Goal: Task Accomplishment & Management: Manage account settings

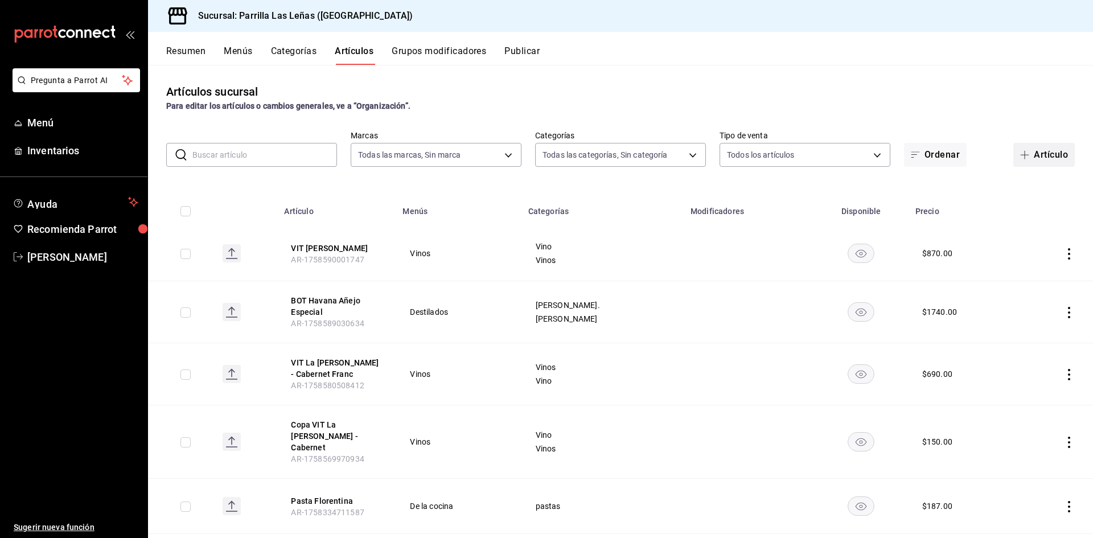
click at [1033, 152] on button "Artículo" at bounding box center [1044, 155] width 61 height 24
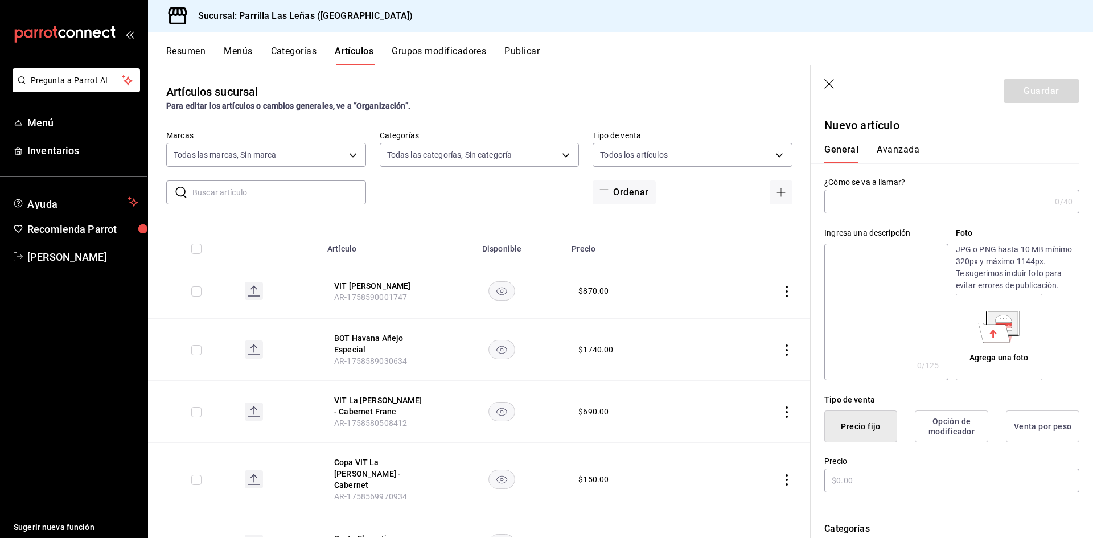
click at [411, 103] on div "Para editar los artículos o cambios generales, ve a “Organización”." at bounding box center [479, 106] width 626 height 12
click at [243, 196] on input "text" at bounding box center [279, 192] width 174 height 23
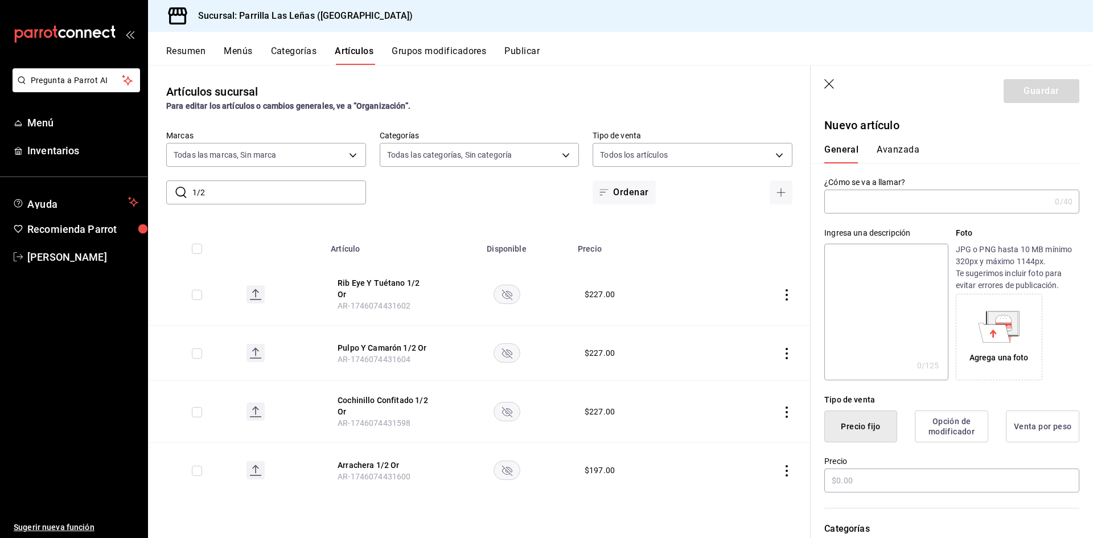
click at [242, 191] on input "1/2" at bounding box center [279, 192] width 174 height 23
type input "1"
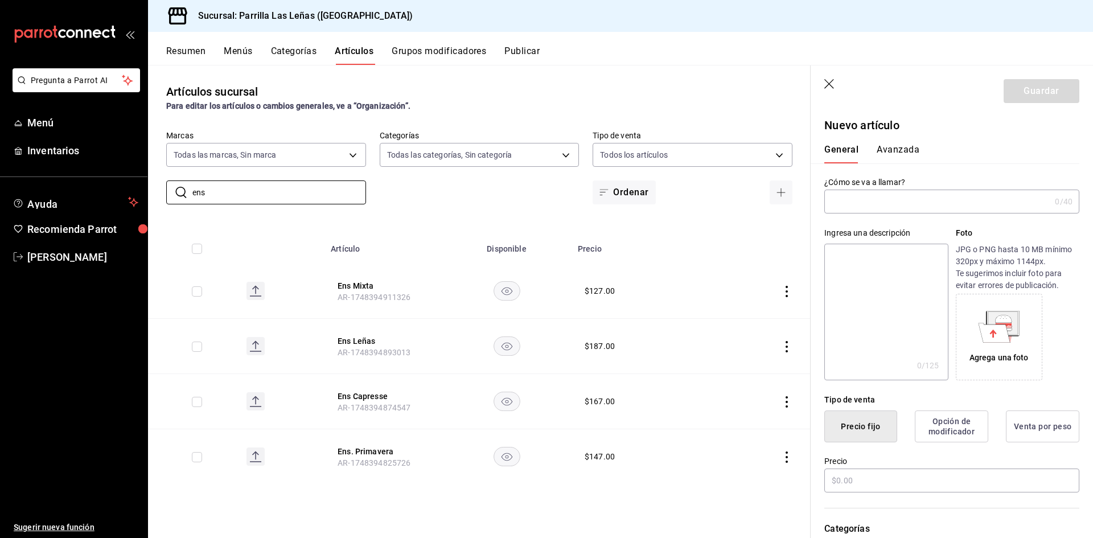
type input "ens"
click at [829, 83] on icon "button" at bounding box center [830, 84] width 10 height 10
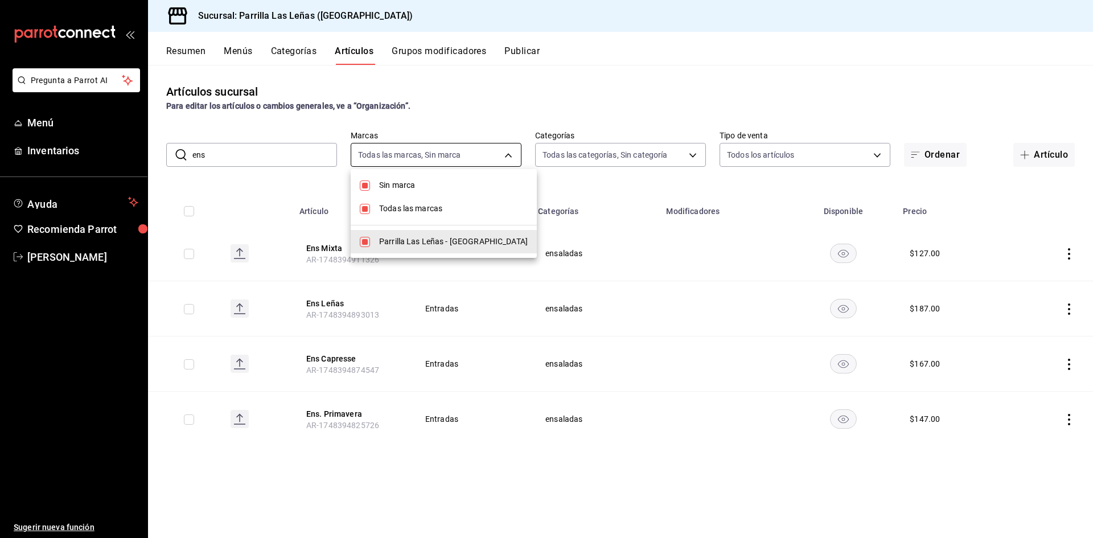
click at [442, 161] on body "Pregunta a Parrot AI Menú Inventarios Ayuda Recomienda Parrot [PERSON_NAME] Sug…" at bounding box center [546, 269] width 1093 height 538
click at [596, 159] on div at bounding box center [546, 269] width 1093 height 538
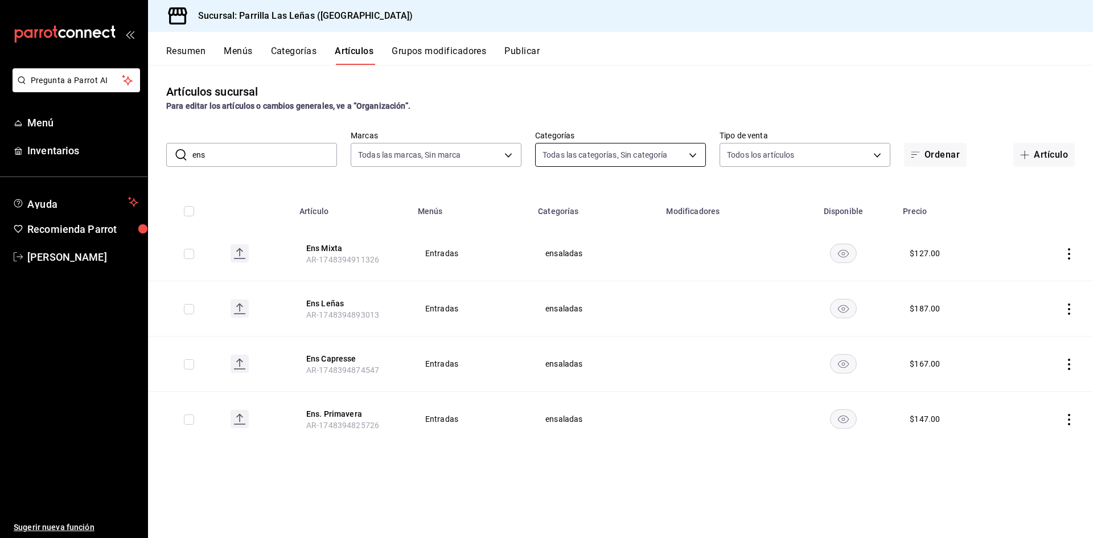
click at [558, 153] on body "Pregunta a Parrot AI Menú Inventarios Ayuda Recomienda Parrot [PERSON_NAME] Sug…" at bounding box center [546, 269] width 1093 height 538
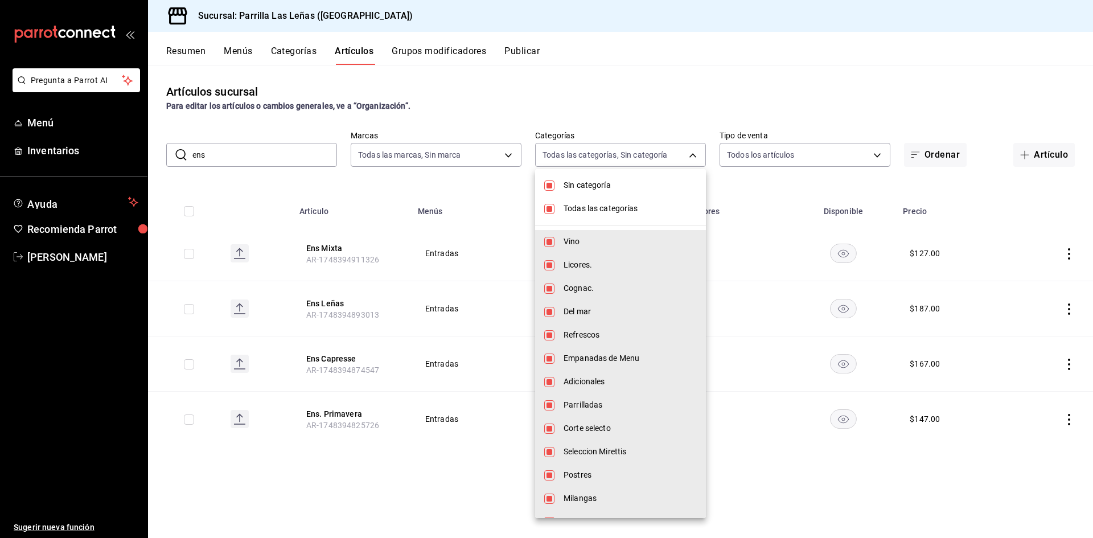
click at [561, 203] on li "Todas las categorías" at bounding box center [620, 208] width 171 height 23
checkbox input "false"
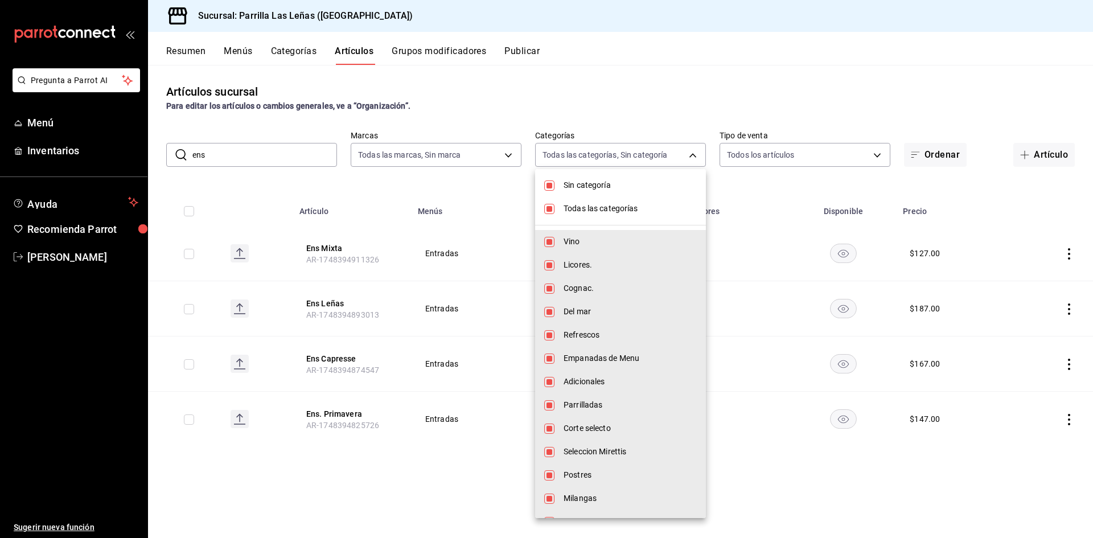
checkbox input "false"
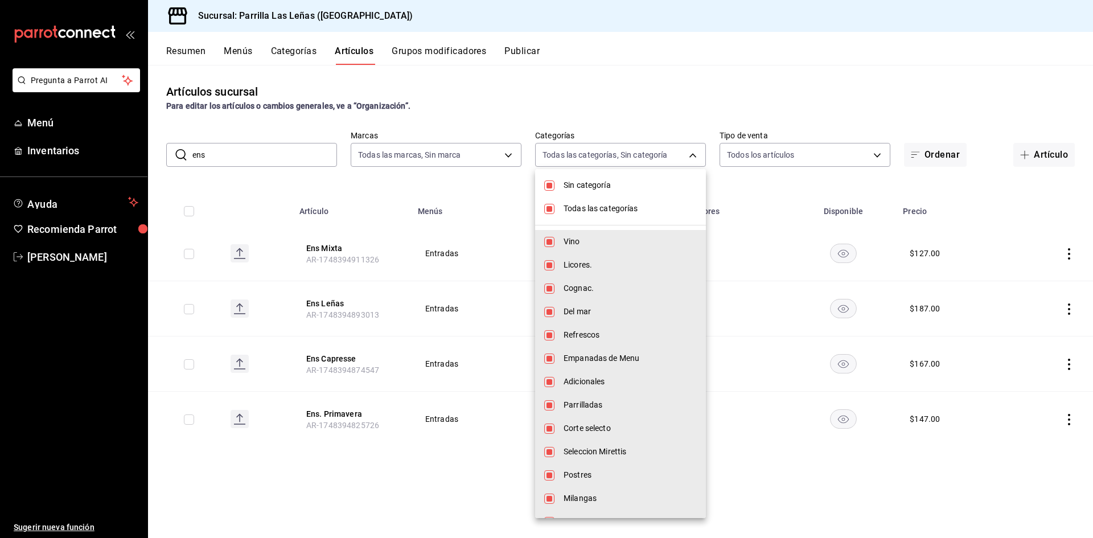
checkbox input "false"
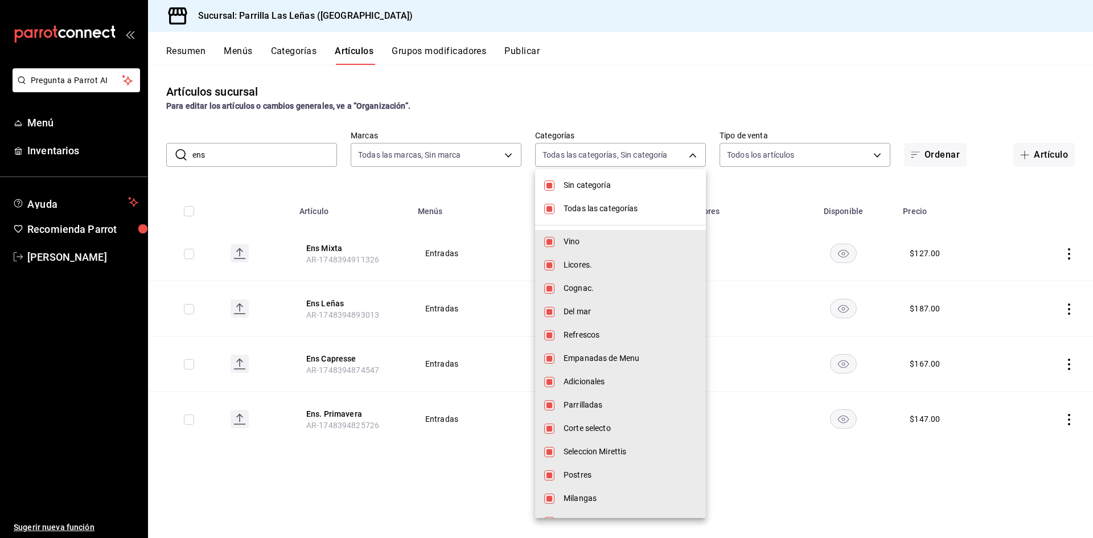
checkbox input "false"
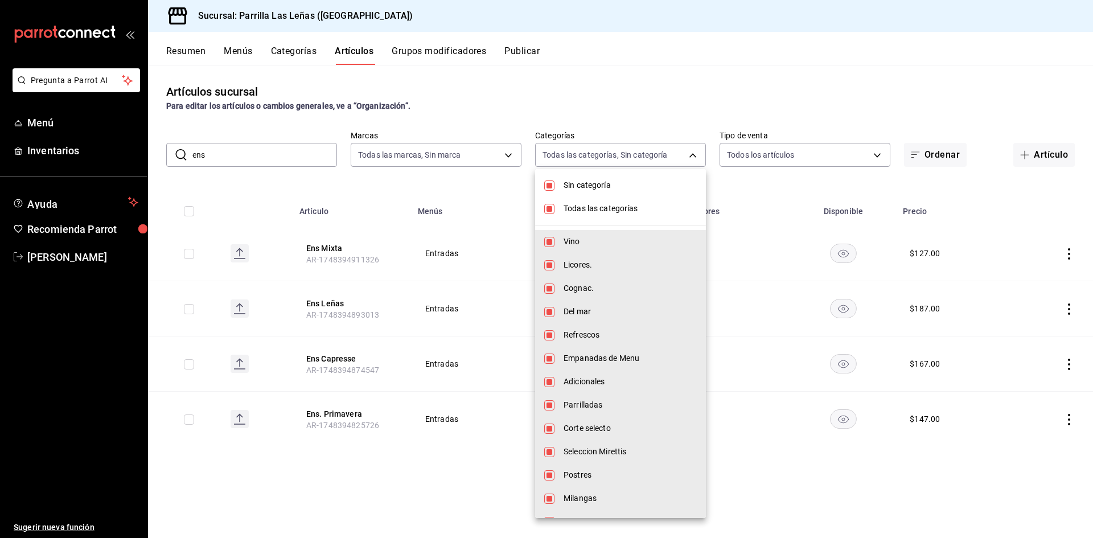
checkbox input "false"
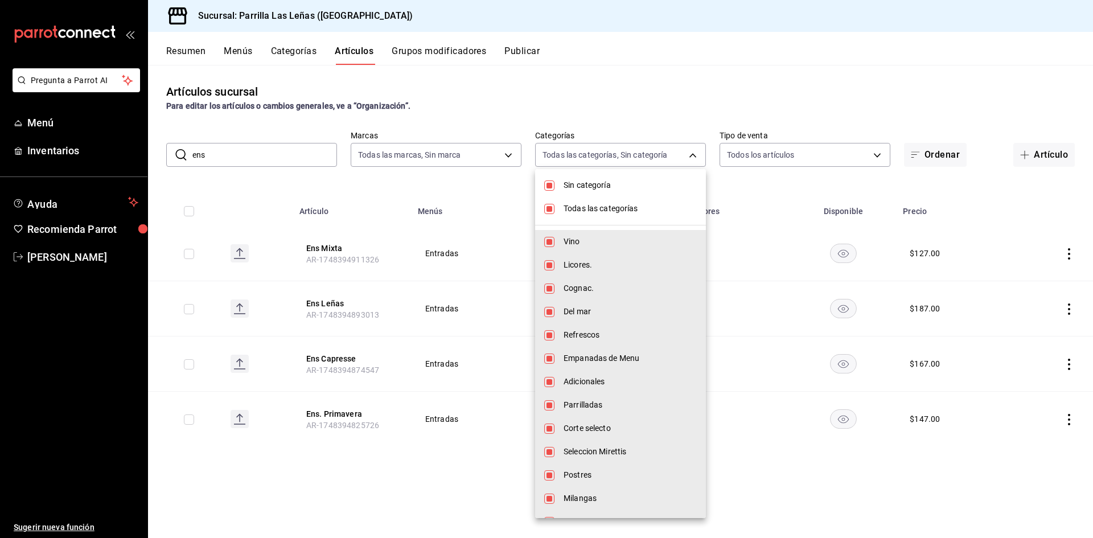
checkbox input "false"
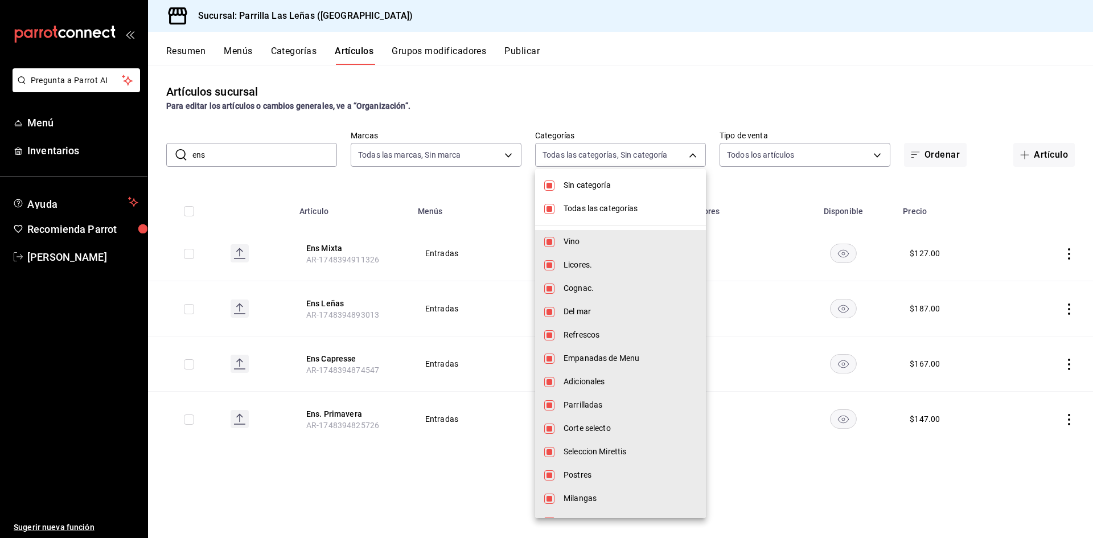
checkbox input "false"
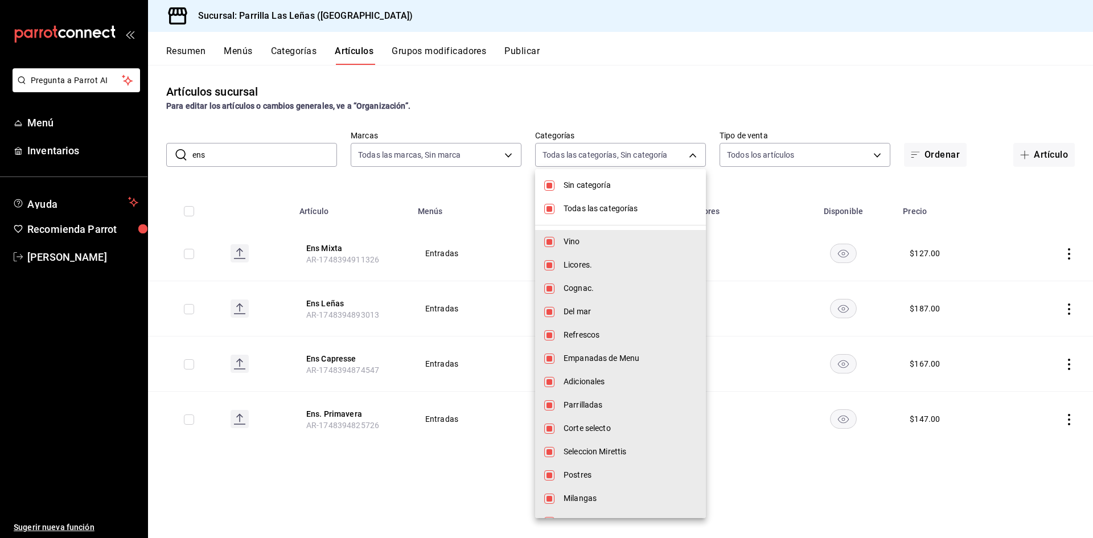
checkbox input "false"
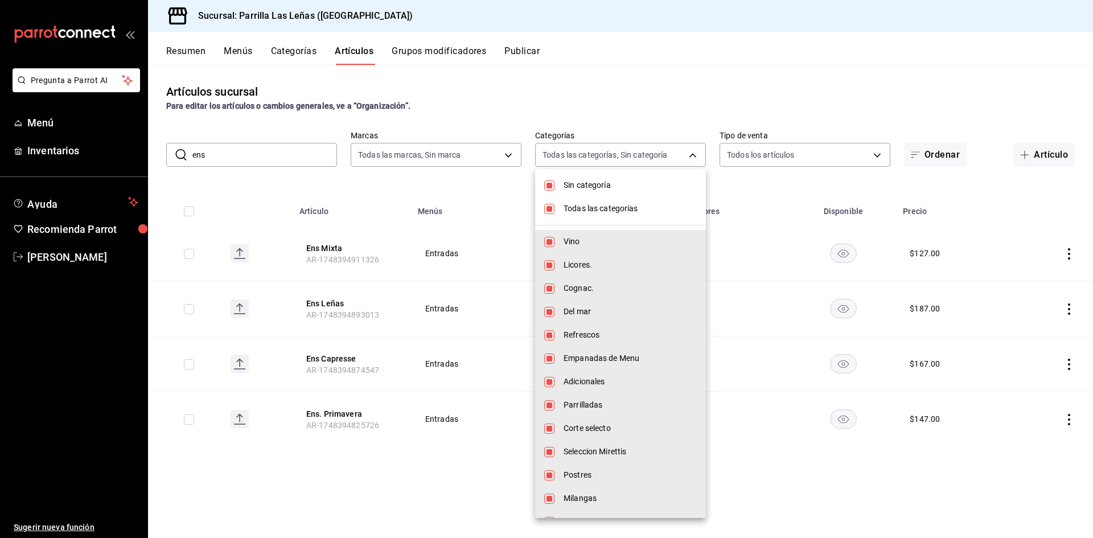
checkbox input "false"
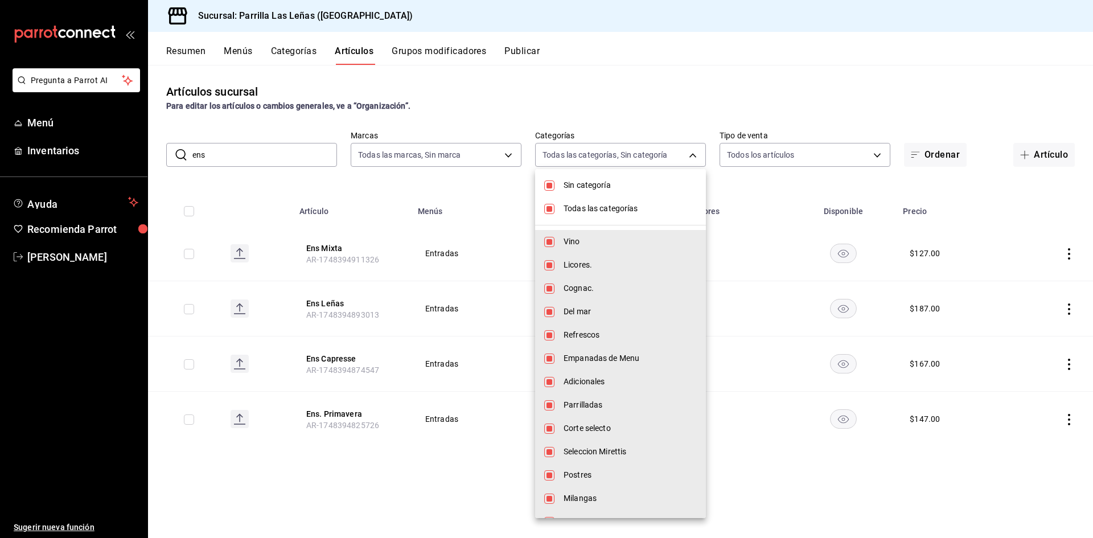
checkbox input "false"
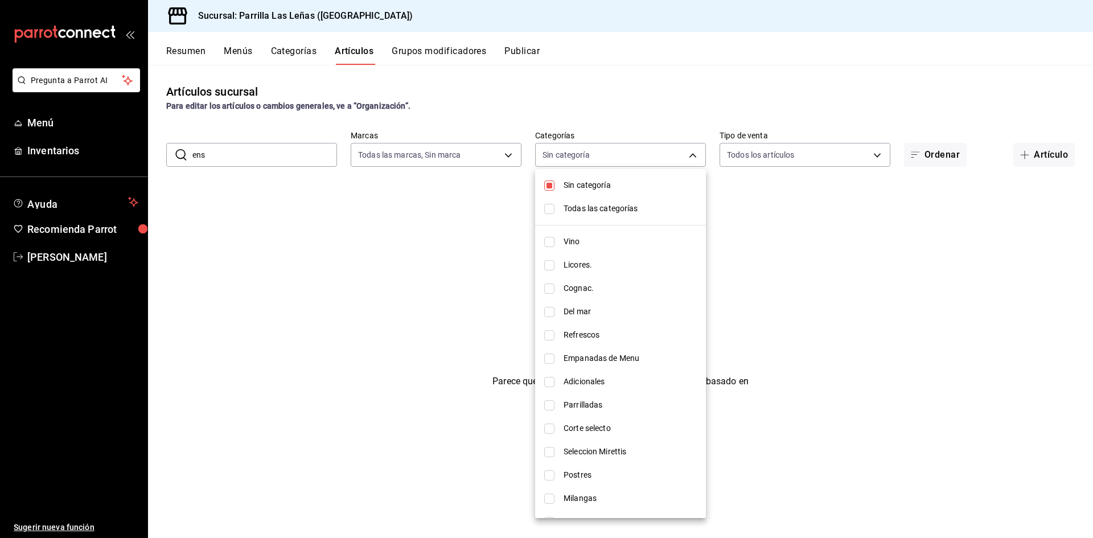
click at [565, 179] on span "Sin categoría" at bounding box center [630, 185] width 133 height 12
checkbox input "false"
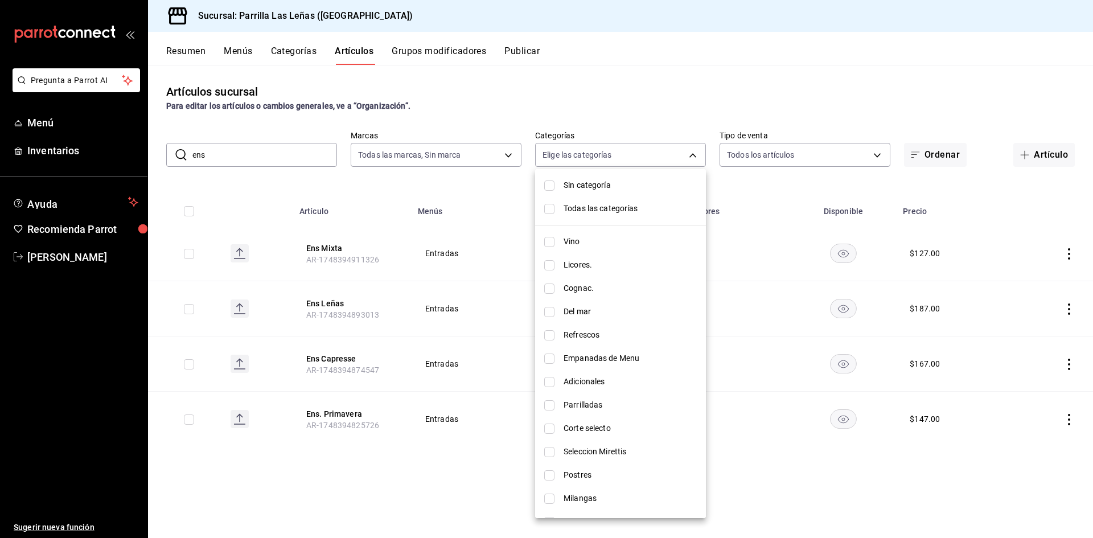
scroll to position [171, 0]
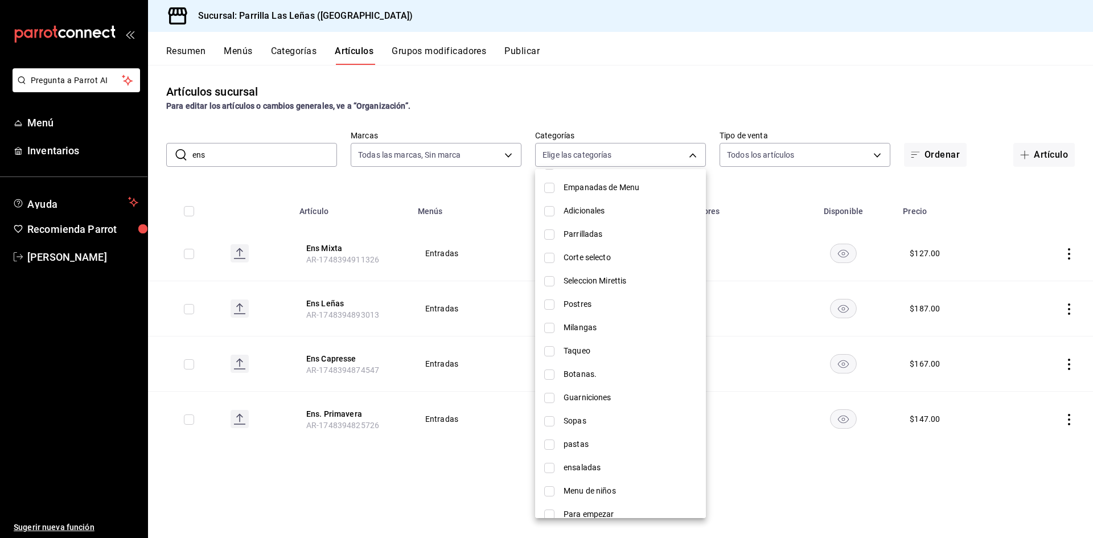
click at [605, 466] on span "ensaladas" at bounding box center [630, 468] width 133 height 12
type input "59e60c32-c1e1-4fa5-acc1-2ed0a9a51992"
checkbox input "true"
click at [264, 190] on div at bounding box center [546, 269] width 1093 height 538
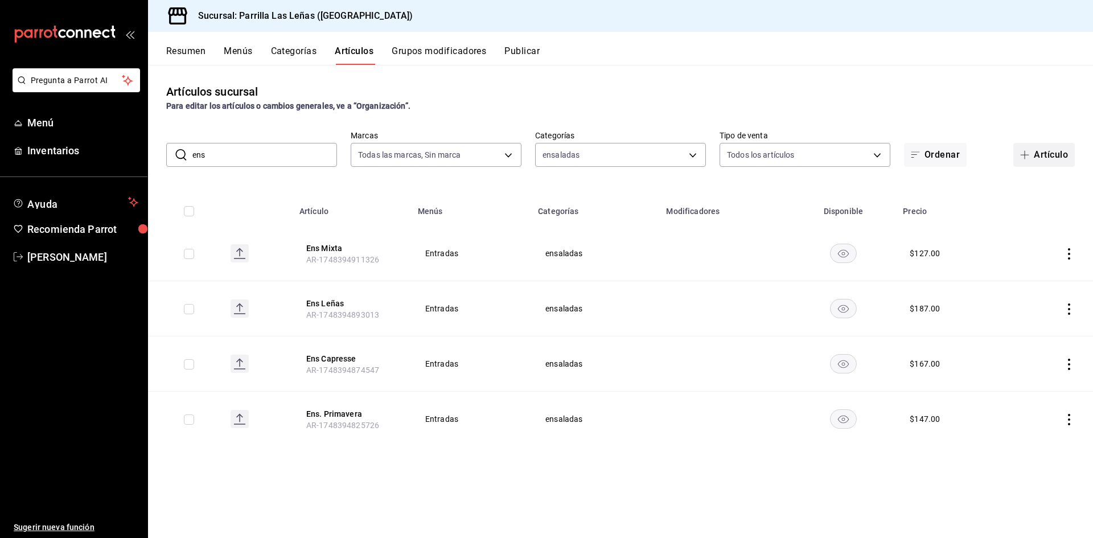
click at [1051, 159] on button "Artículo" at bounding box center [1044, 155] width 61 height 24
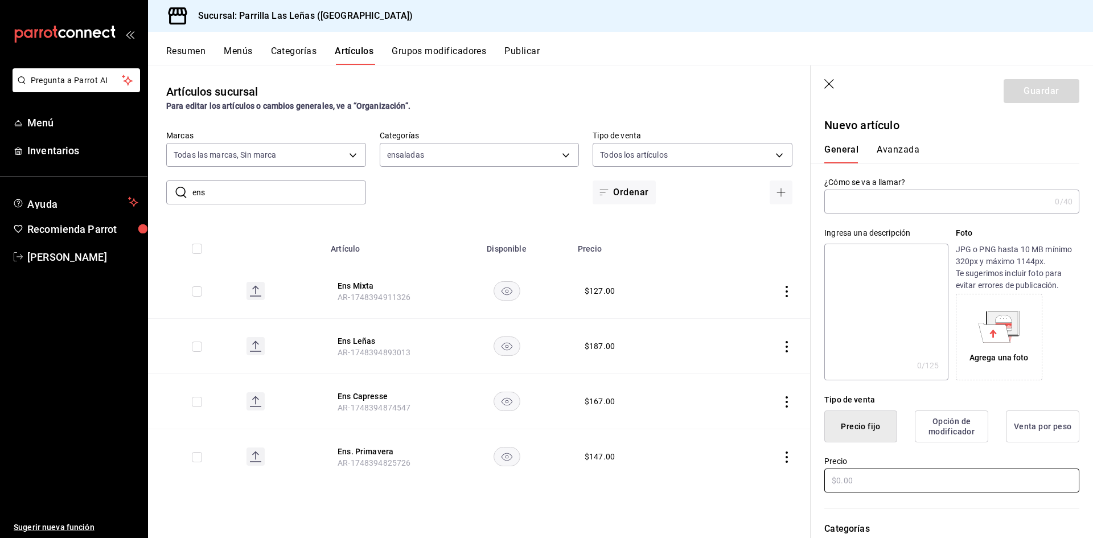
click at [848, 486] on input "text" at bounding box center [952, 481] width 255 height 24
type input "$97.00"
click at [918, 205] on input "text" at bounding box center [938, 201] width 226 height 23
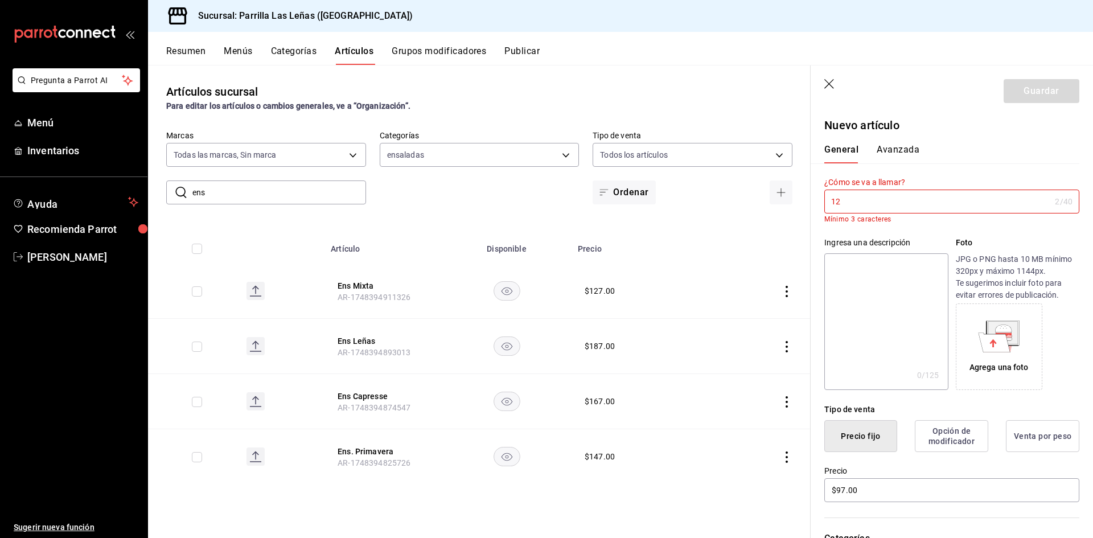
type input "1"
drag, startPoint x: 260, startPoint y: 198, endPoint x: 83, endPoint y: 225, distance: 179.8
click at [83, 225] on div "Pregunta a Parrot AI Menú Inventarios Ayuda Recomienda Parrot [PERSON_NAME] Sug…" at bounding box center [546, 269] width 1093 height 538
click at [233, 184] on input "text" at bounding box center [279, 192] width 174 height 23
click at [370, 452] on button "Media Primavera" at bounding box center [383, 451] width 91 height 11
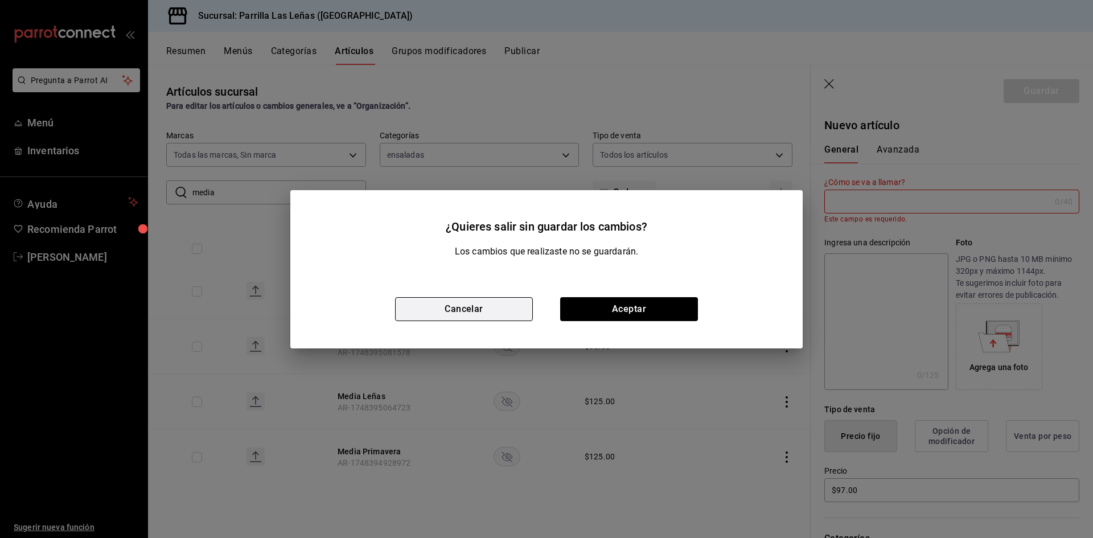
click at [465, 309] on button "Cancelar" at bounding box center [464, 309] width 138 height 24
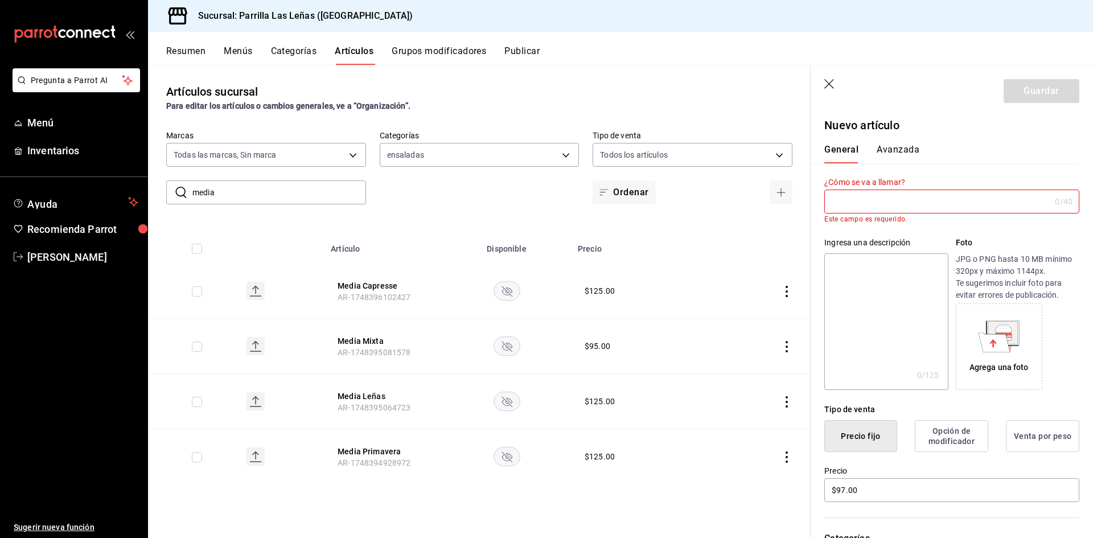
click at [511, 456] on rect "availability-product" at bounding box center [507, 456] width 26 height 19
click at [831, 83] on icon "button" at bounding box center [830, 84] width 11 height 11
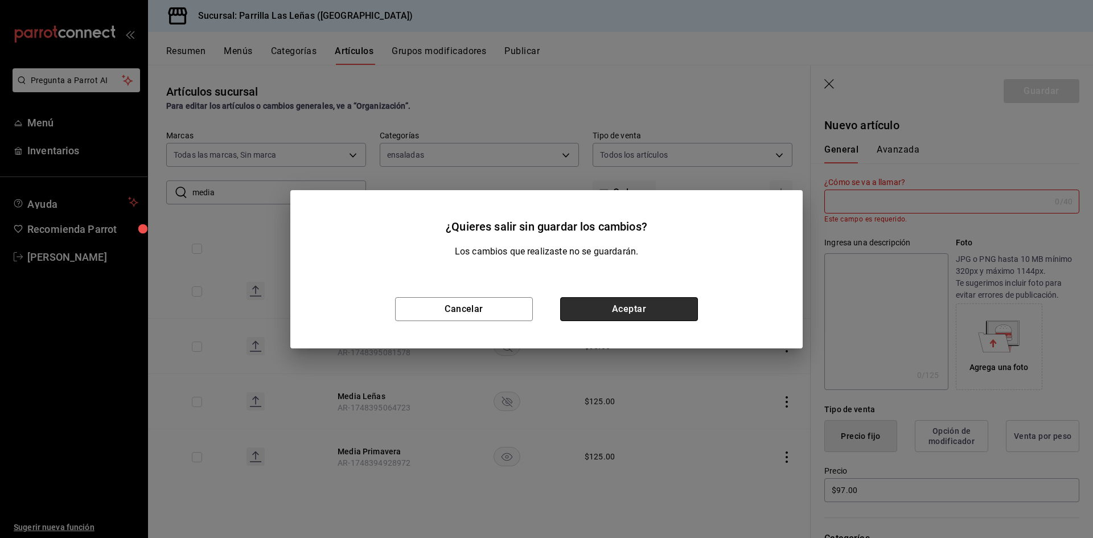
click at [622, 301] on button "Aceptar" at bounding box center [629, 309] width 138 height 24
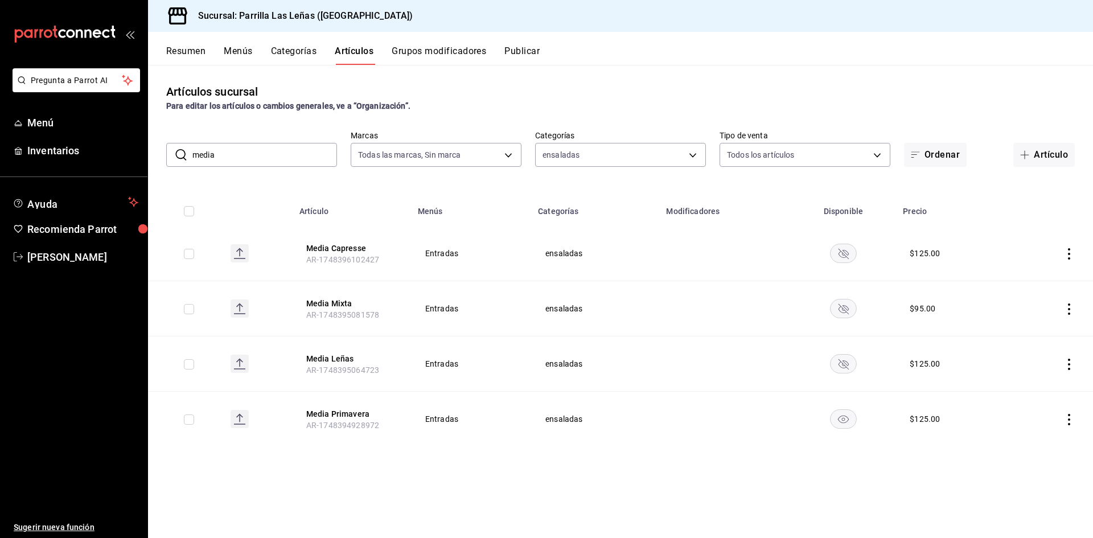
click at [838, 409] on icon "availability-product" at bounding box center [843, 418] width 27 height 19
drag, startPoint x: 286, startPoint y: 161, endPoint x: 40, endPoint y: 182, distance: 247.5
click at [40, 182] on div "Pregunta a Parrot AI Menú Inventarios Ayuda Recomienda Parrot [PERSON_NAME] Sug…" at bounding box center [546, 269] width 1093 height 538
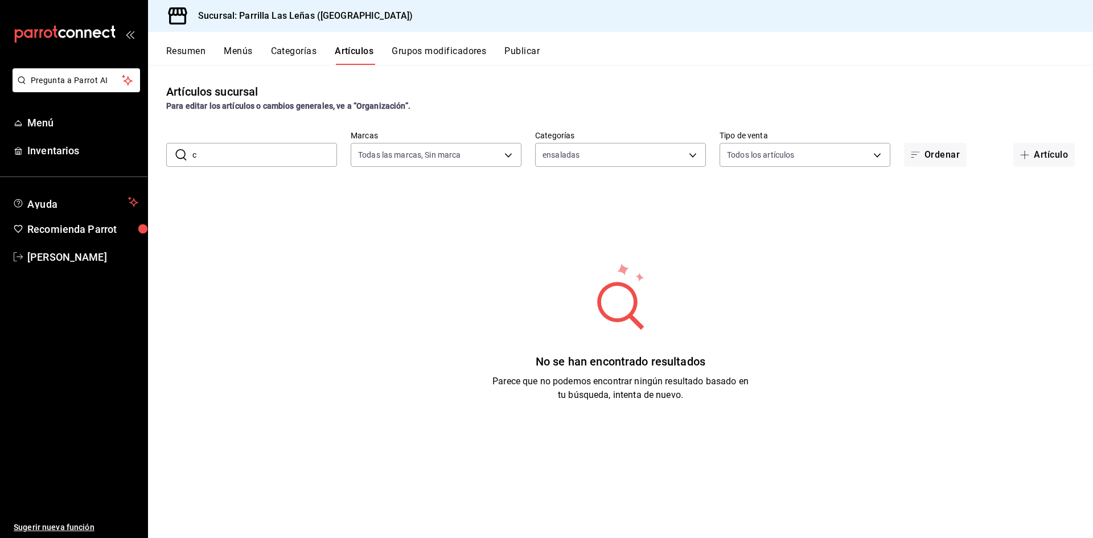
click at [248, 143] on input "c" at bounding box center [264, 154] width 145 height 23
type input "c"
click at [592, 141] on div "ensaladas 59e60c32-c1e1-4fa5-acc1-2ed0a9a51992" at bounding box center [620, 152] width 171 height 28
click at [588, 151] on body "Pregunta a Parrot AI Menú Inventarios Ayuda Recomienda Parrot [PERSON_NAME] Sug…" at bounding box center [546, 269] width 1093 height 538
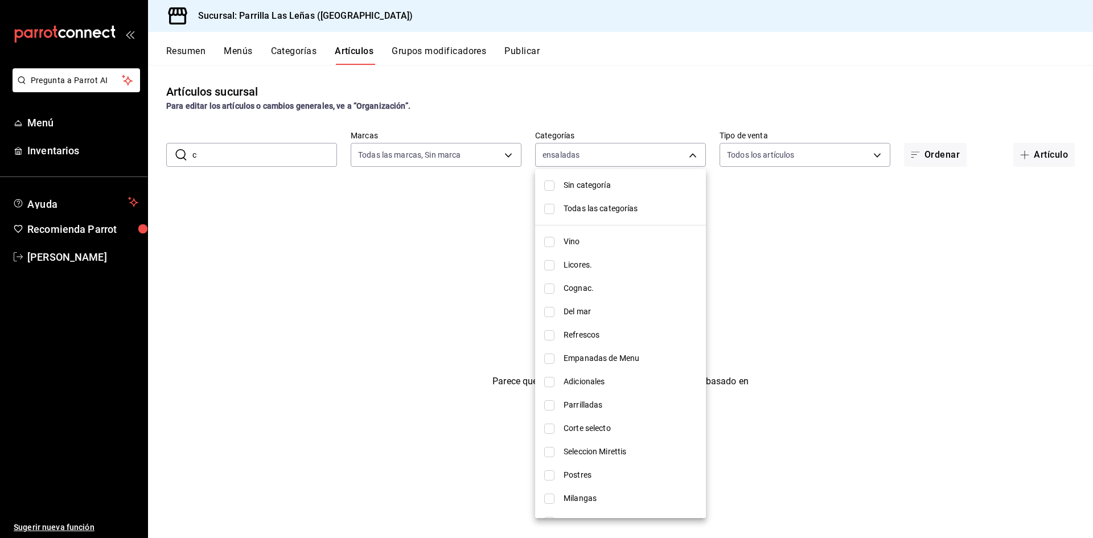
click at [592, 206] on span "Todas las categorías" at bounding box center [630, 209] width 133 height 12
type input "51325ac9-5f46-4a64-a544-9de9a0a01f07,df633d89-7015-4477-8b90-425007523993,1470d…"
checkbox input "true"
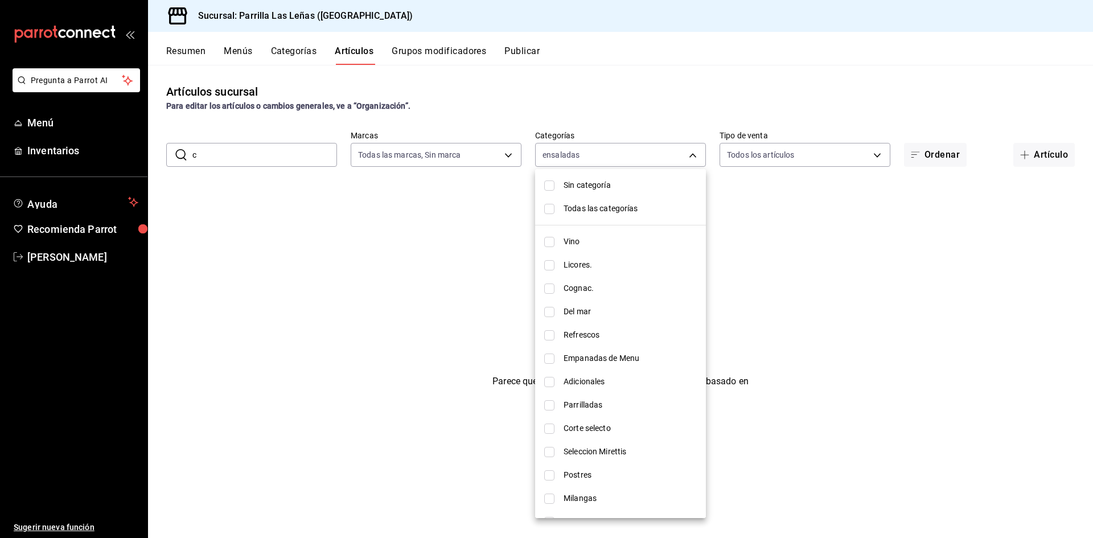
checkbox input "true"
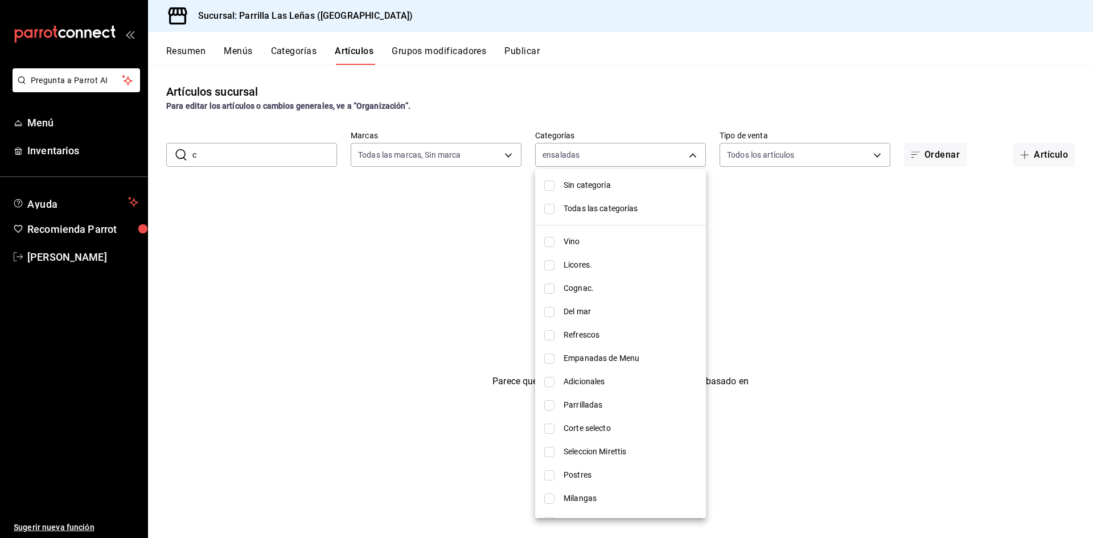
checkbox input "true"
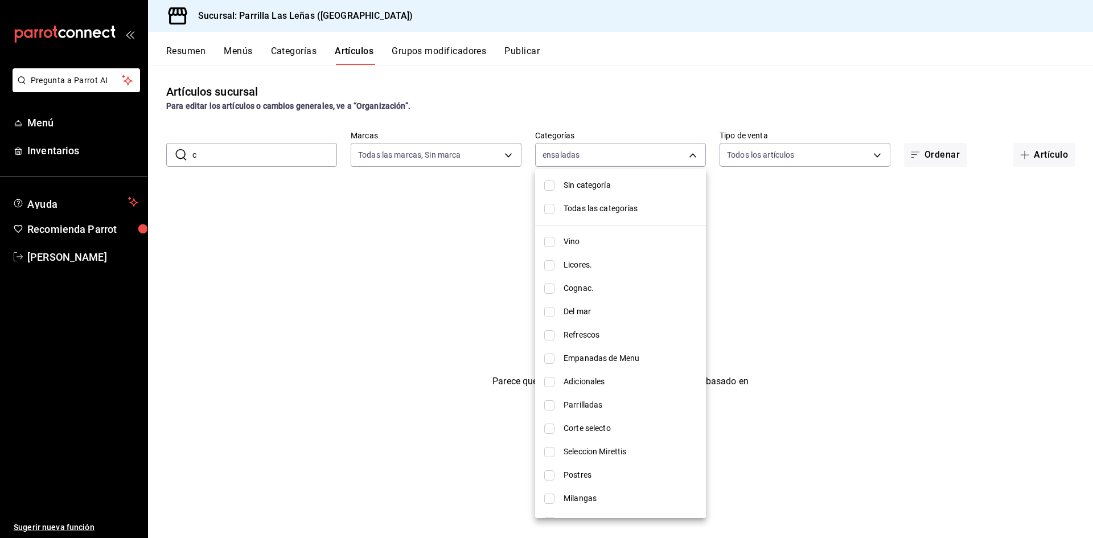
checkbox input "true"
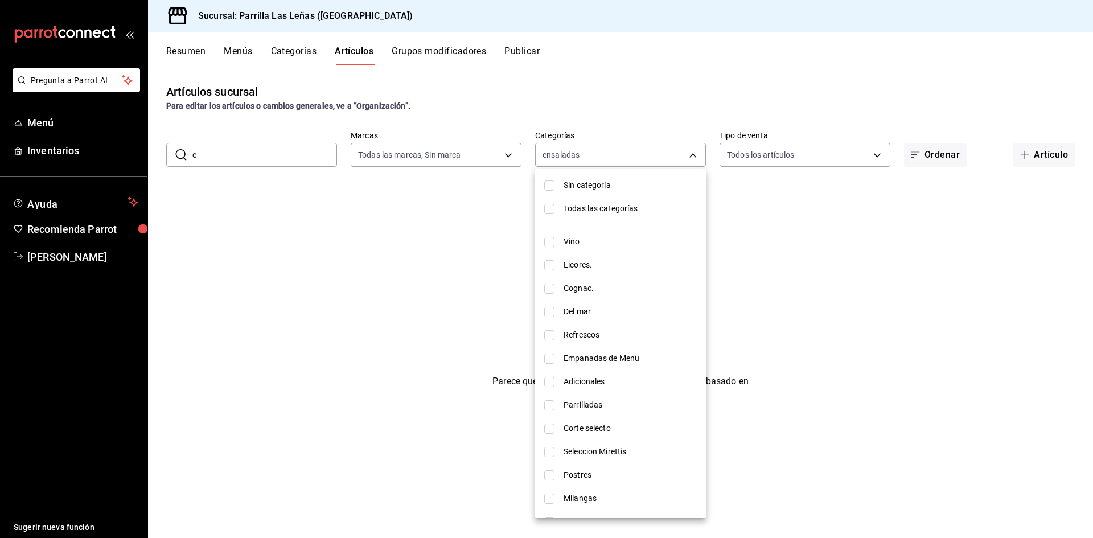
checkbox input "true"
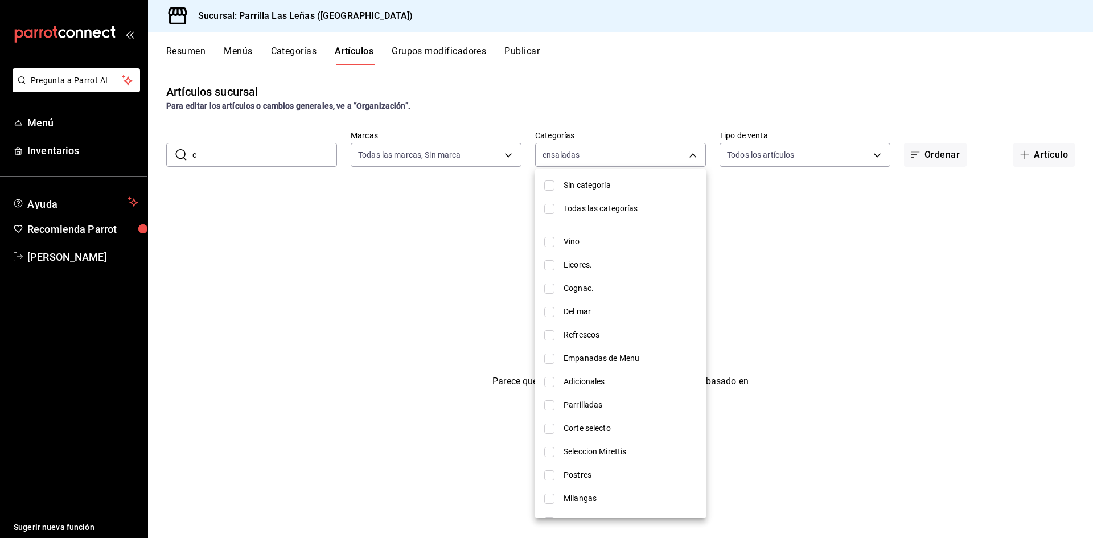
checkbox input "true"
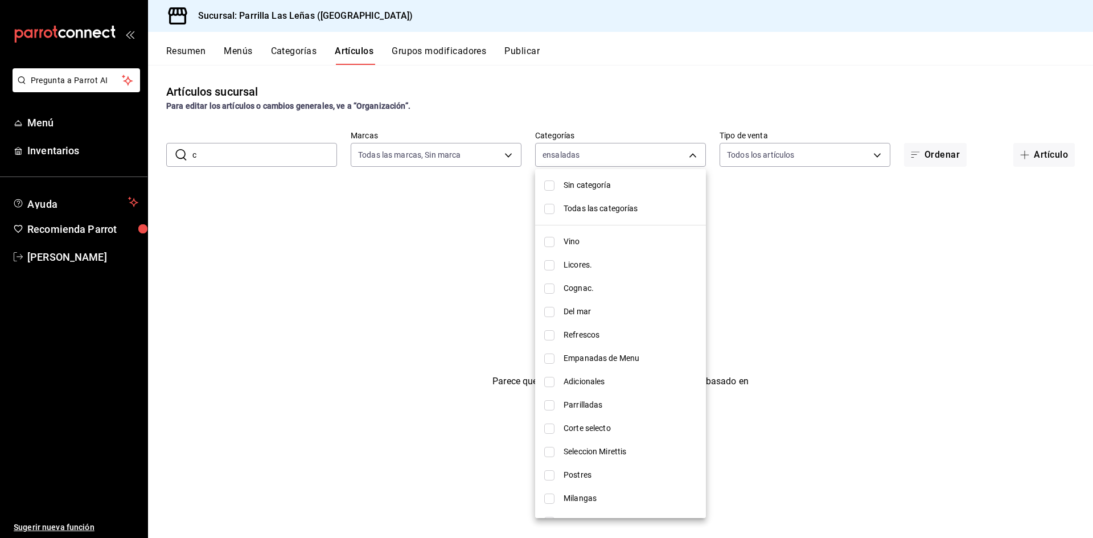
checkbox input "true"
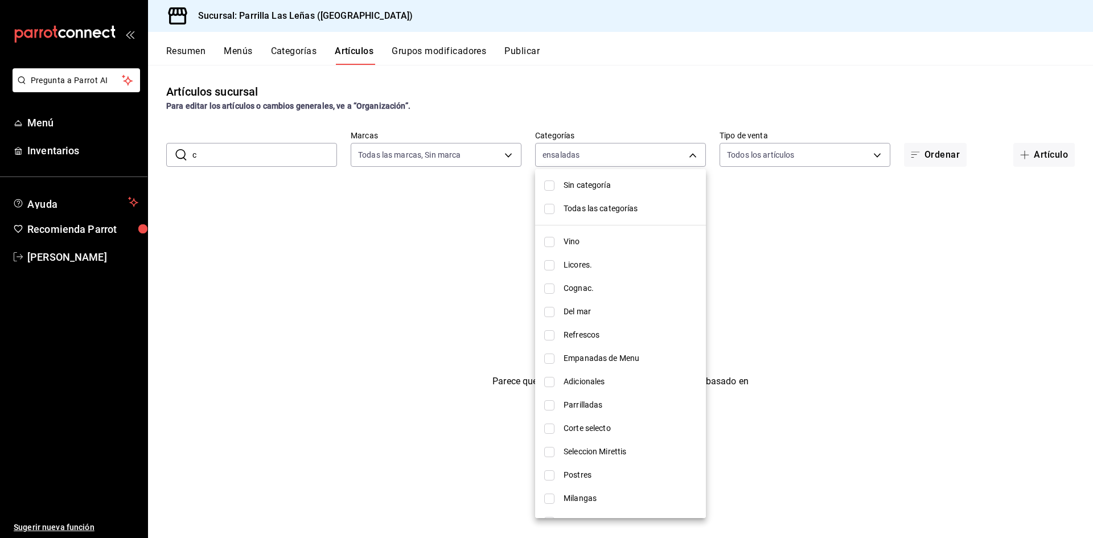
checkbox input "true"
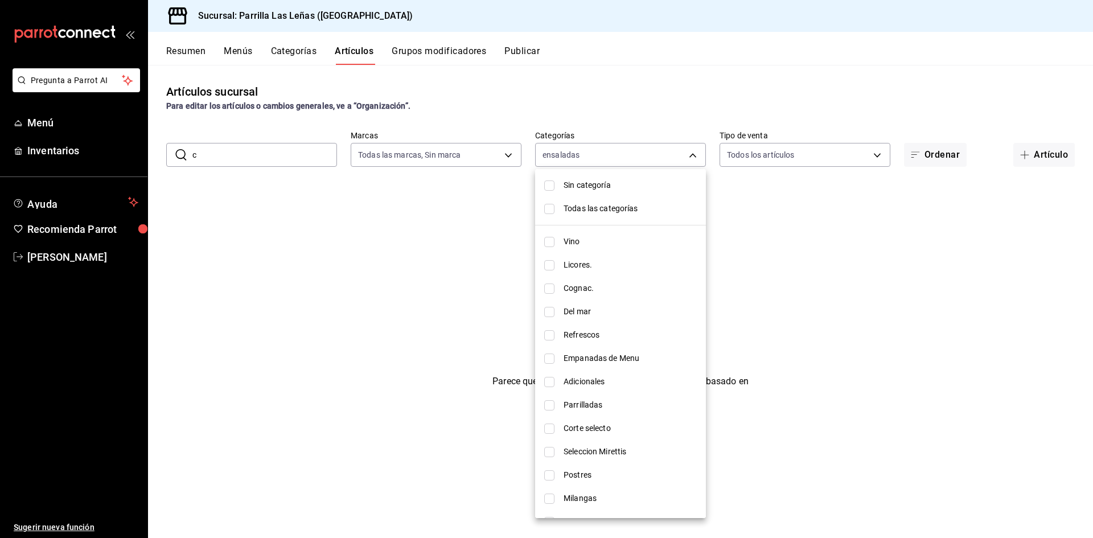
checkbox input "true"
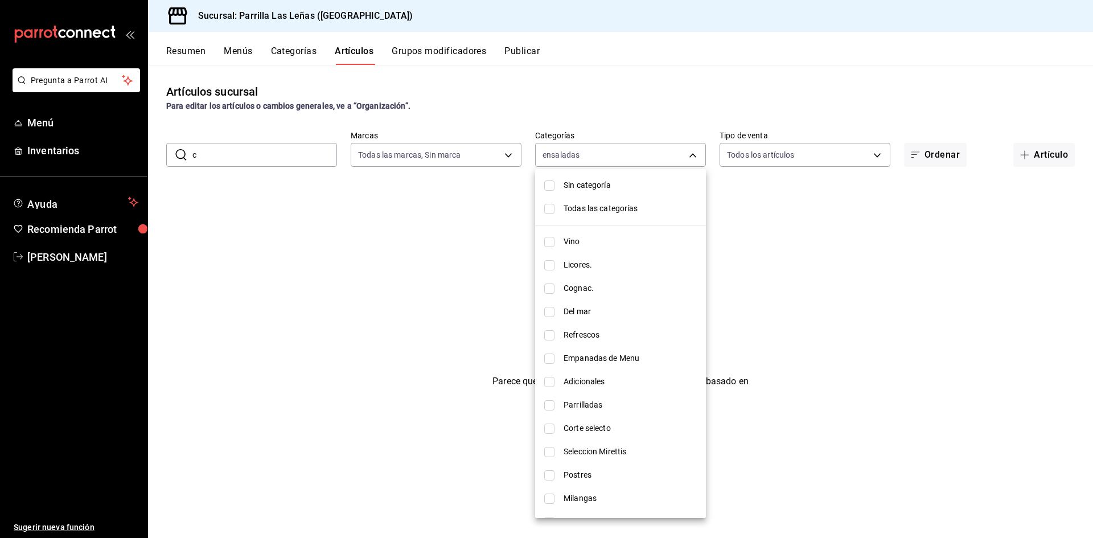
checkbox input "true"
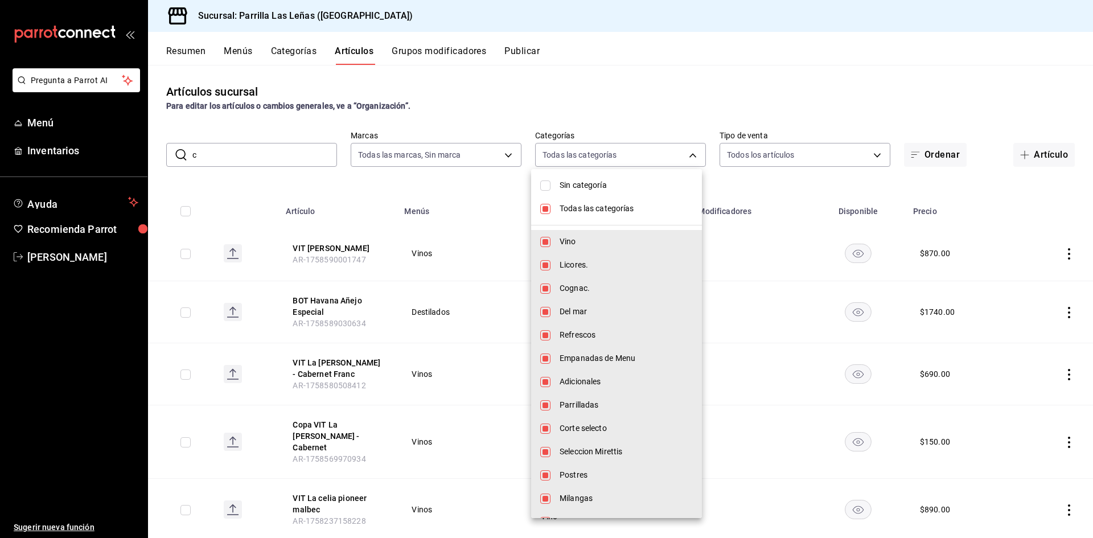
click at [292, 153] on div at bounding box center [546, 269] width 1093 height 538
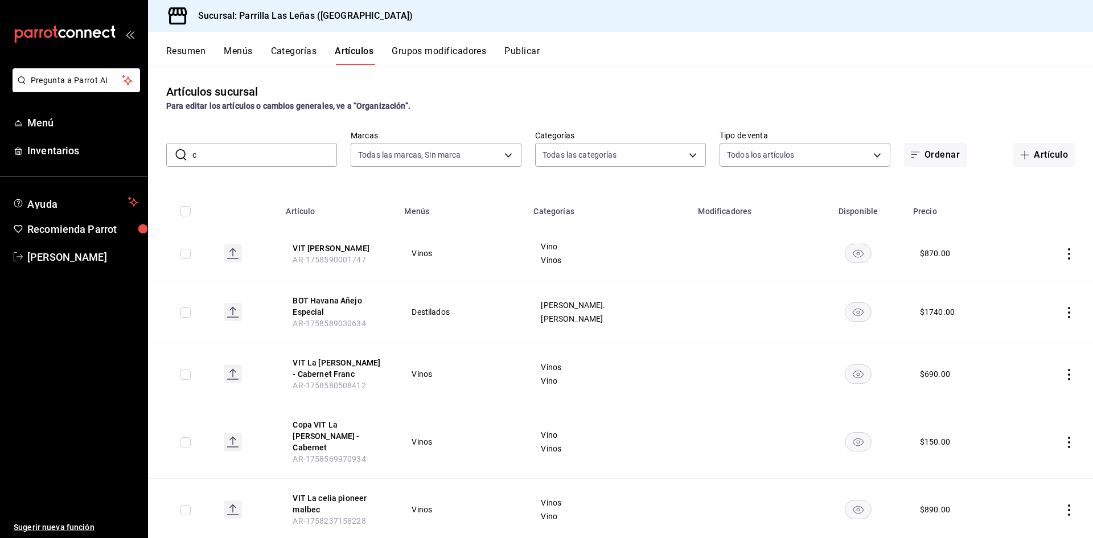
click at [222, 145] on input "c" at bounding box center [264, 154] width 145 height 23
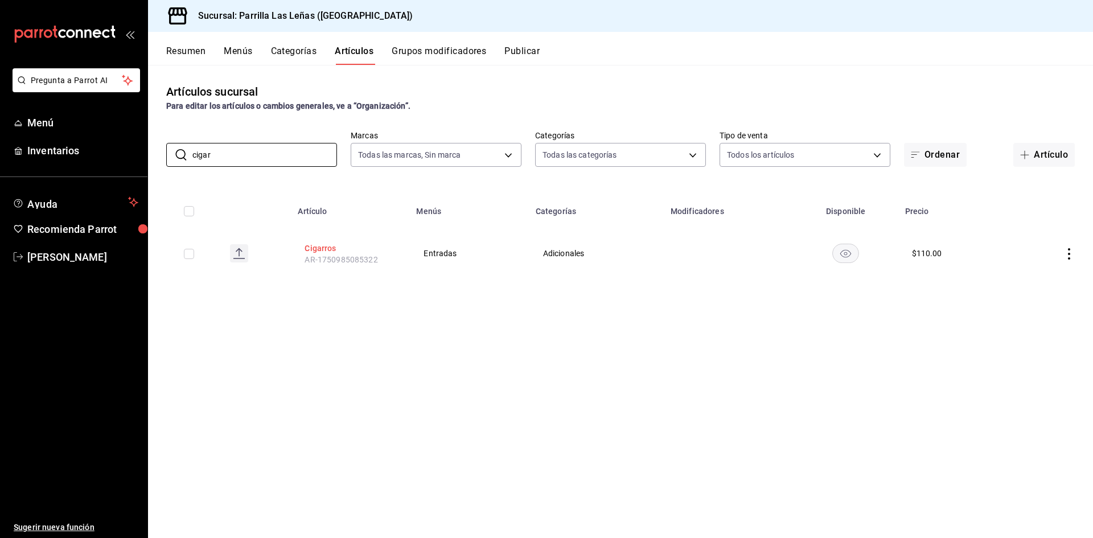
type input "cigar"
click at [379, 252] on button "Cigarros" at bounding box center [350, 248] width 91 height 11
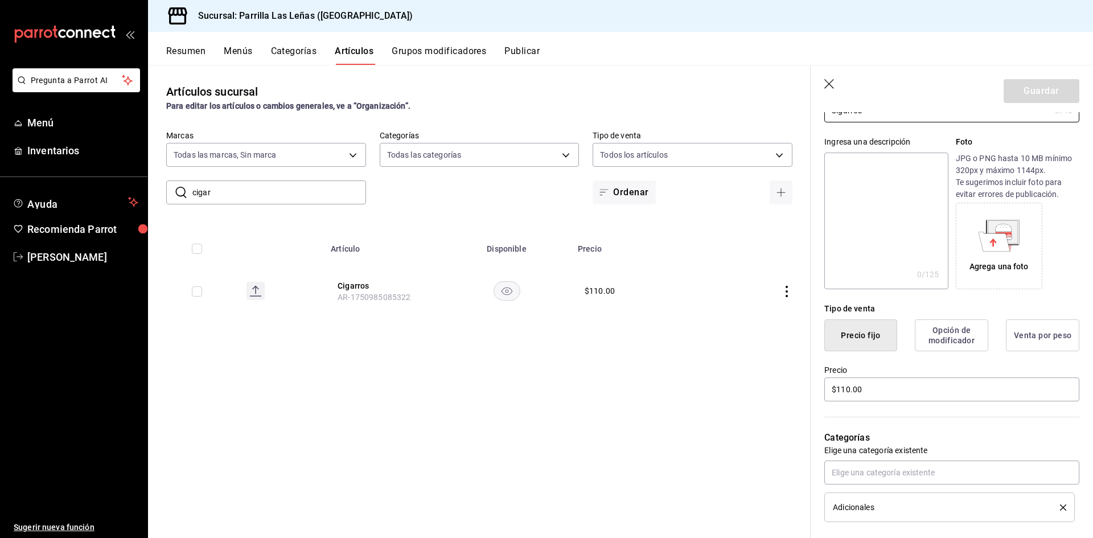
scroll to position [114, 0]
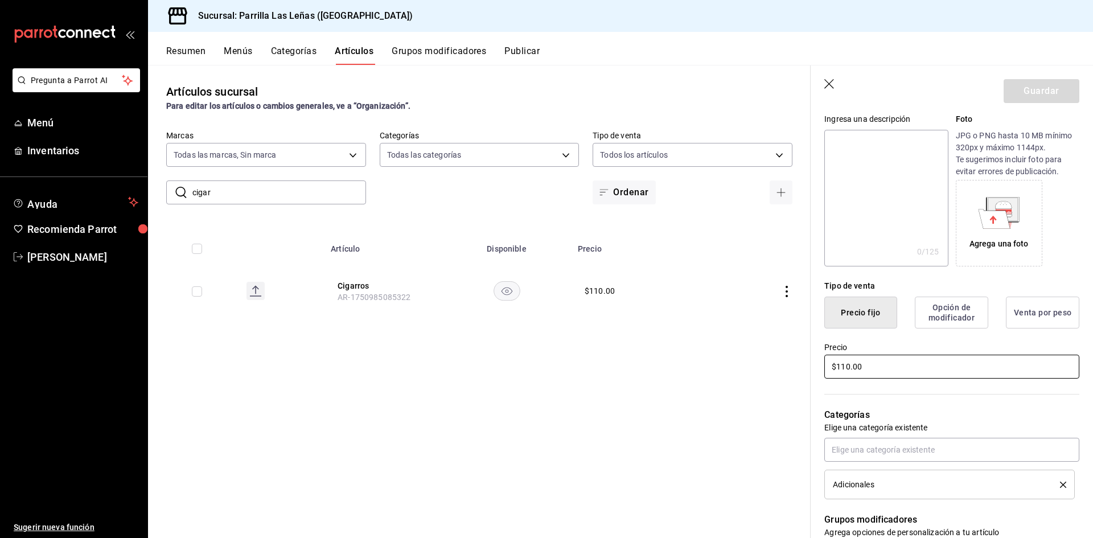
click at [846, 363] on input "$110.00" at bounding box center [952, 367] width 255 height 24
type input "$140.00"
click at [1040, 83] on button "Guardar" at bounding box center [1042, 91] width 76 height 24
